Goal: Navigation & Orientation: Find specific page/section

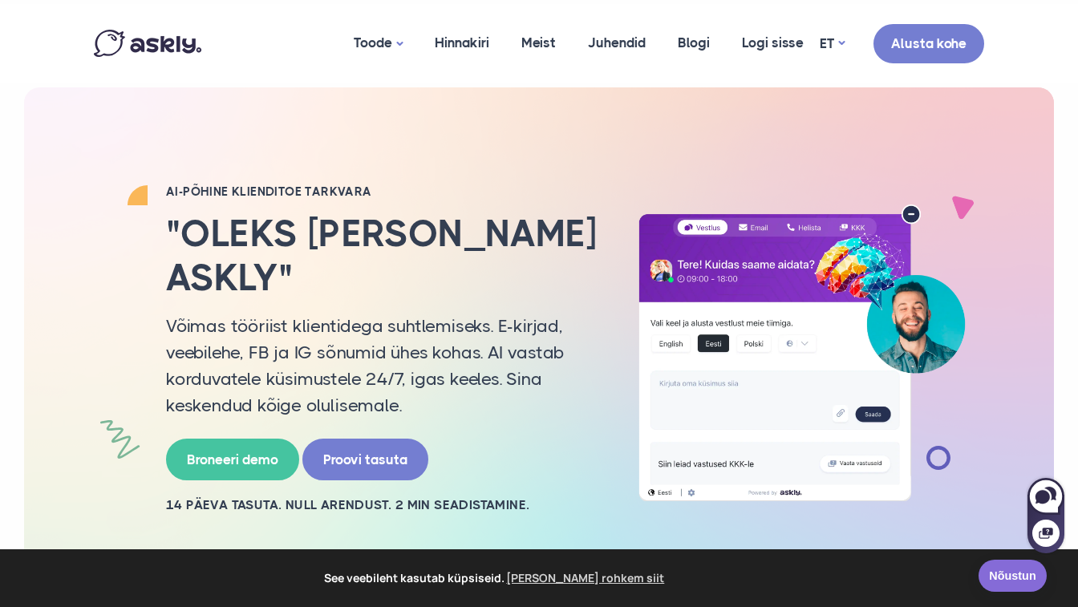
click at [1011, 570] on link "Nõustun" at bounding box center [1013, 576] width 68 height 32
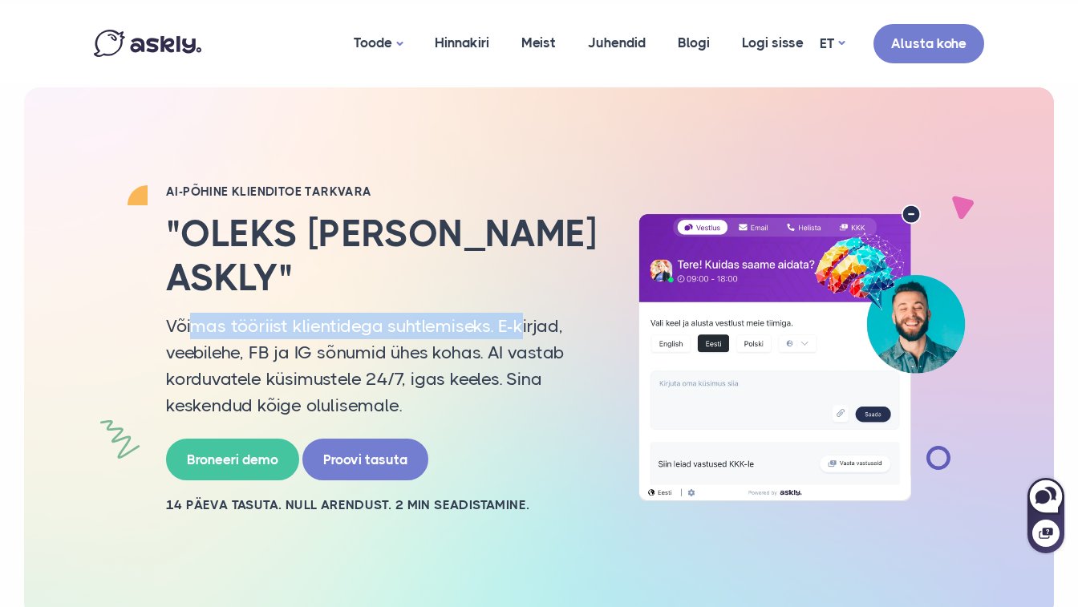
drag, startPoint x: 188, startPoint y: 322, endPoint x: 516, endPoint y: 338, distance: 327.7
click at [516, 338] on p "Võimas tööriist klientidega suhtlemiseks. E-kirjad, veebilehe, FB ja IG sõnumid…" at bounding box center [382, 366] width 433 height 106
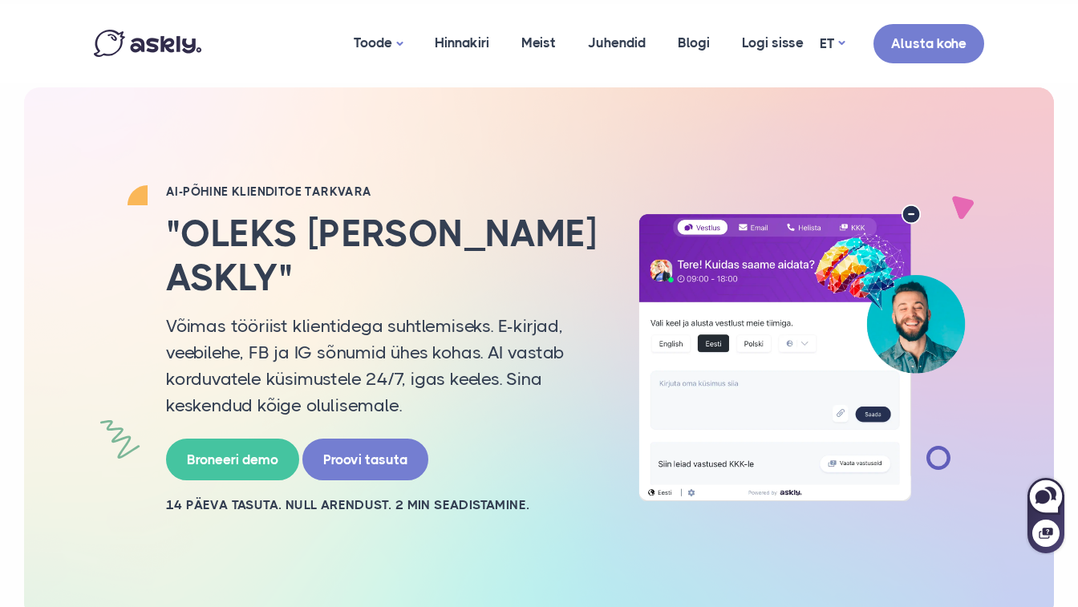
click at [516, 339] on p "Võimas tööriist klientidega suhtlemiseks. E-kirjad, veebilehe, FB ja IG sõnumid…" at bounding box center [382, 366] width 433 height 106
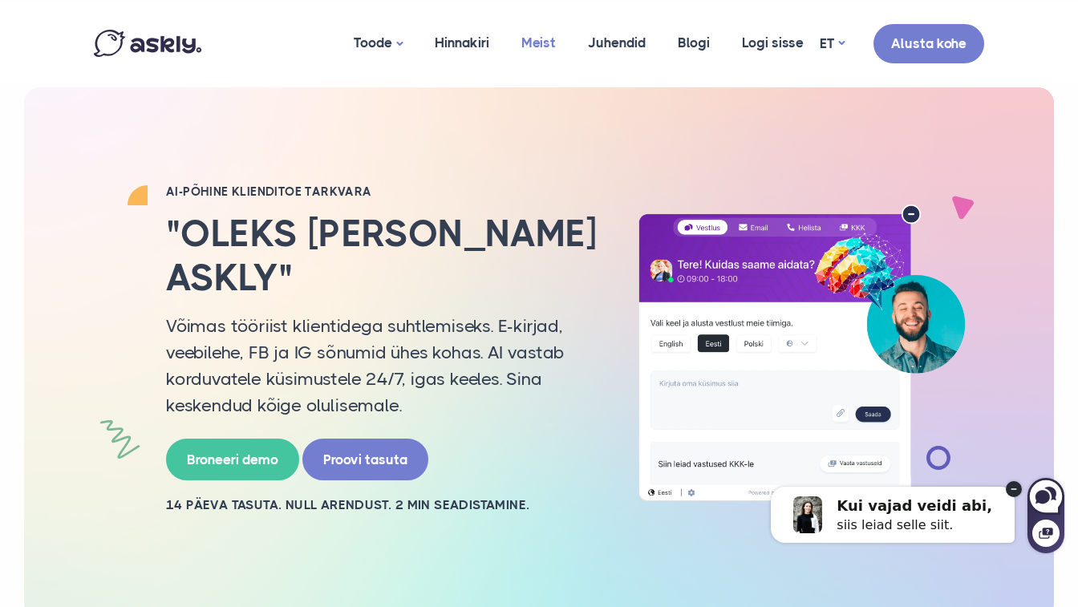
click at [542, 46] on link "Meist" at bounding box center [538, 43] width 67 height 78
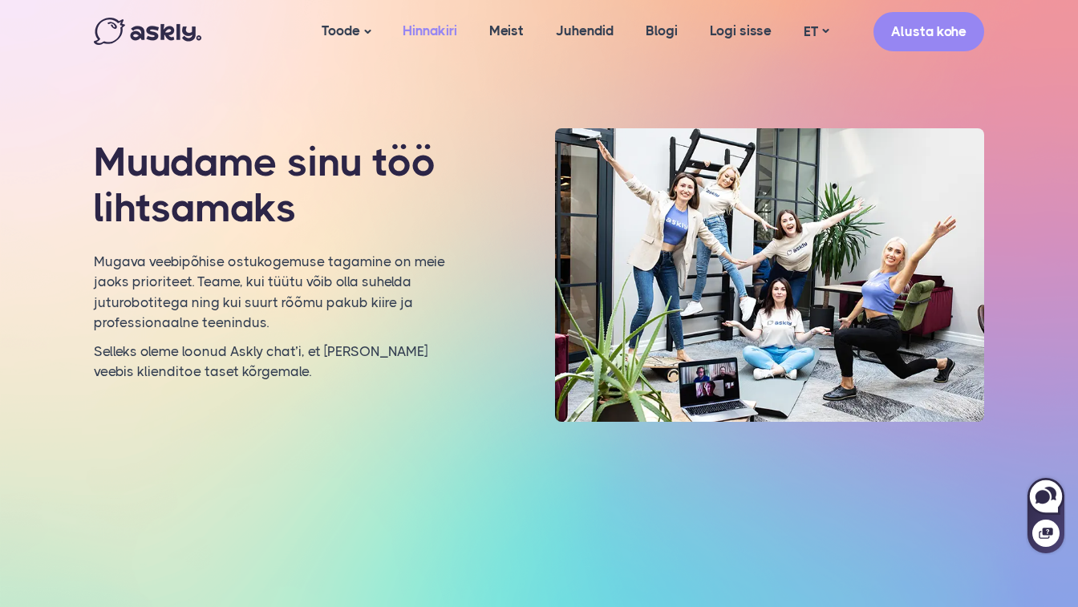
click at [440, 34] on link "Hinnakiri" at bounding box center [430, 31] width 87 height 62
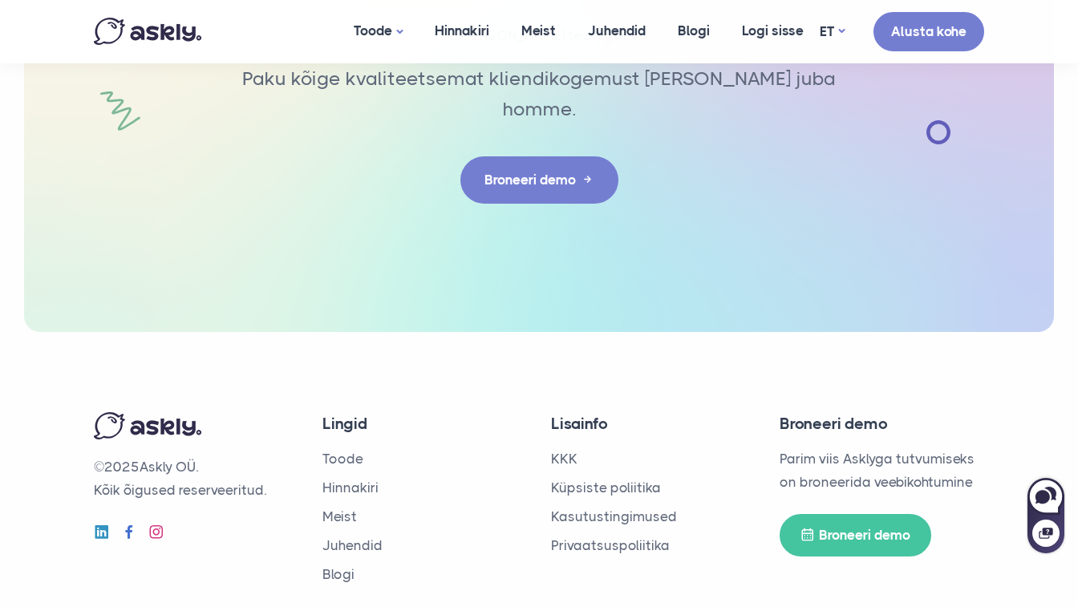
scroll to position [2264, 0]
